Goal: Ask a question

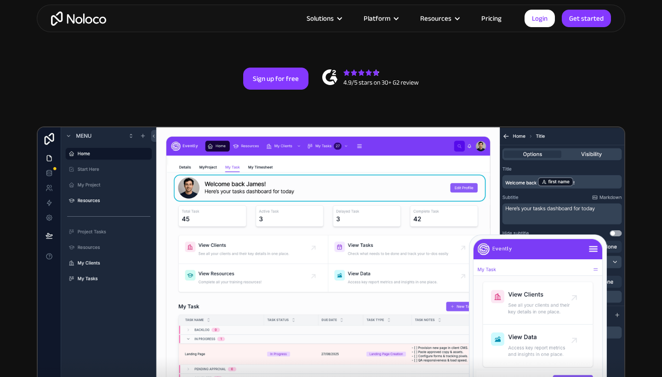
scroll to position [188, 0]
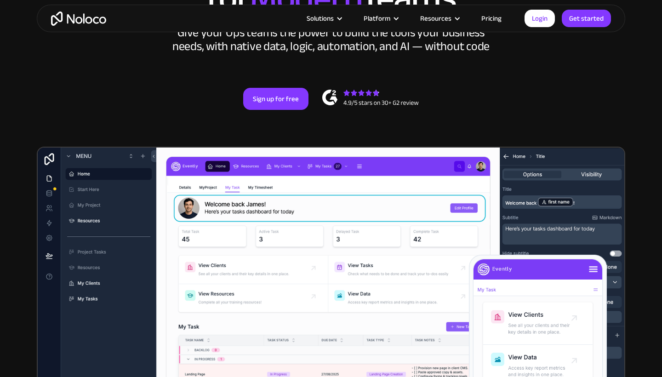
click at [492, 20] on link "Pricing" at bounding box center [491, 18] width 43 height 12
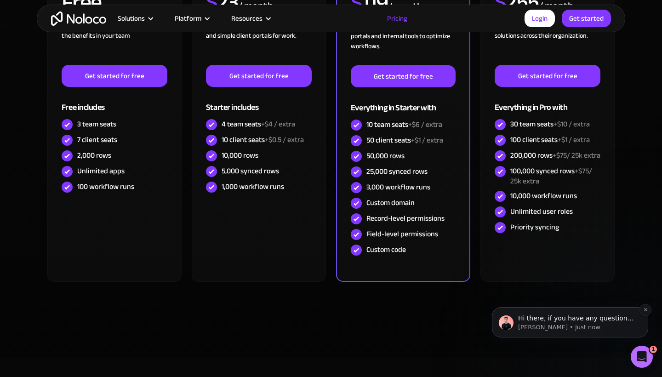
click at [557, 325] on p "Darragh • Just now" at bounding box center [577, 327] width 119 height 8
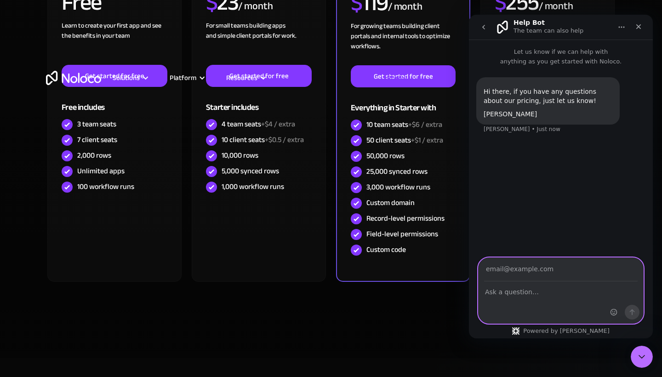
click at [501, 292] on textarea "Ask a question…" at bounding box center [560, 290] width 164 height 16
click at [520, 270] on input "Your email" at bounding box center [560, 269] width 153 height 23
click at [527, 292] on textarea "Ask a question…" at bounding box center [560, 290] width 164 height 16
type textarea "c"
type textarea "is this suitable for building custom CRMs?"
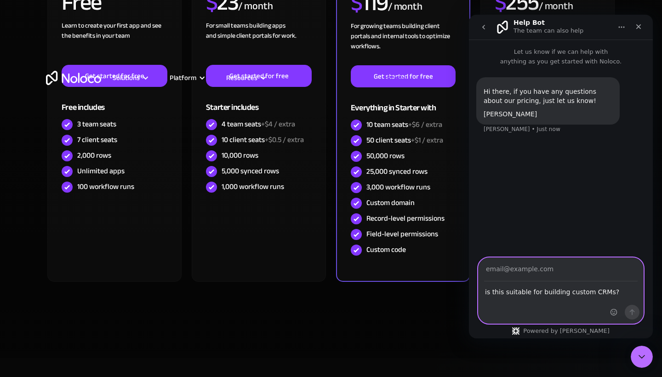
click at [498, 267] on input "Your email" at bounding box center [560, 269] width 153 height 23
type input "w"
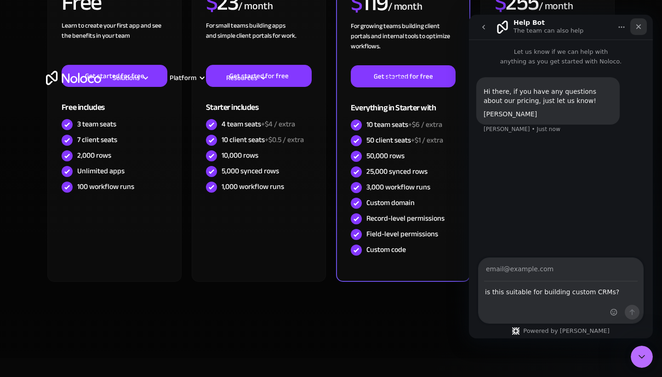
click at [641, 26] on icon "Close" at bounding box center [637, 26] width 7 height 7
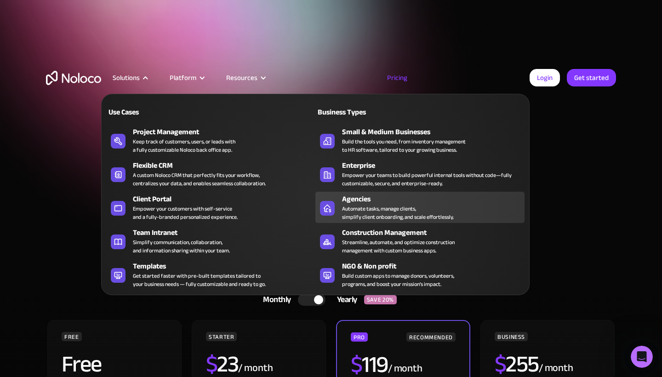
click at [423, 204] on div "Agencies" at bounding box center [435, 198] width 187 height 11
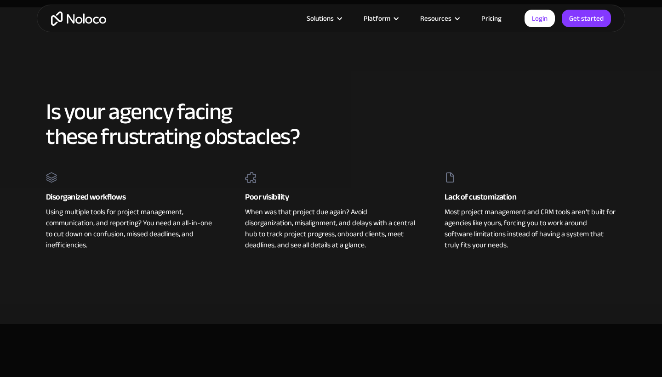
scroll to position [399, 0]
